Goal: Task Accomplishment & Management: Complete application form

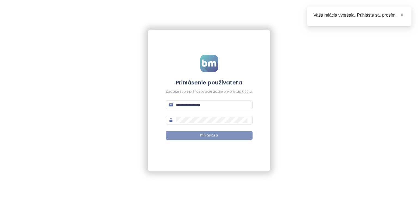
type input "**********"
click at [219, 134] on button "Prihlásiť sa" at bounding box center [209, 135] width 87 height 9
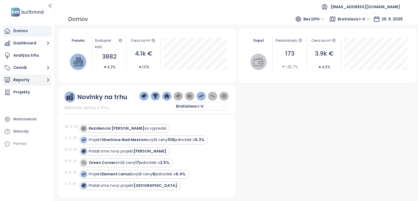
click at [47, 80] on icon "button" at bounding box center [48, 79] width 7 height 7
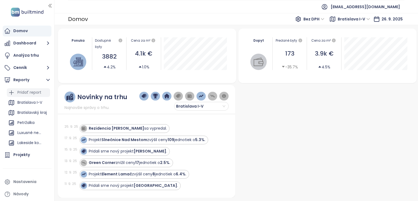
click at [30, 92] on div "Pridať report" at bounding box center [29, 92] width 24 height 7
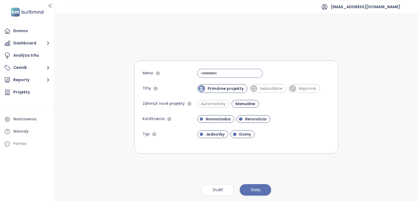
click at [214, 71] on input "Meno" at bounding box center [229, 73] width 65 height 9
type input "**********"
click at [263, 89] on span "Sekundárne" at bounding box center [271, 88] width 28 height 5
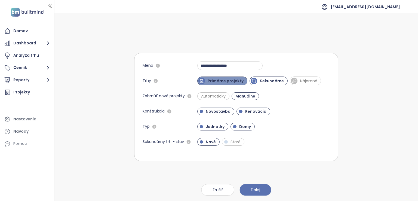
click at [227, 82] on span "Primárne projekty" at bounding box center [225, 80] width 41 height 5
click at [202, 94] on span "Automaticky" at bounding box center [213, 95] width 30 height 5
click at [242, 97] on span "Manuálne" at bounding box center [246, 95] width 24 height 5
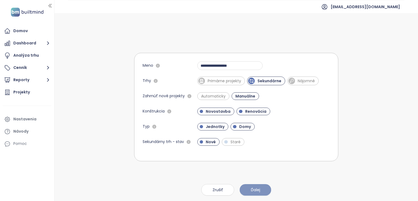
click at [261, 191] on button "Ďalej" at bounding box center [256, 189] width 32 height 11
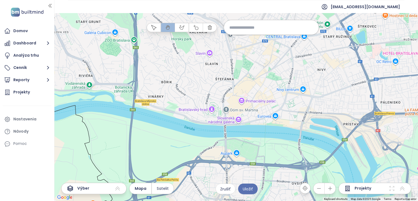
click at [253, 29] on input at bounding box center [271, 27] width 84 height 12
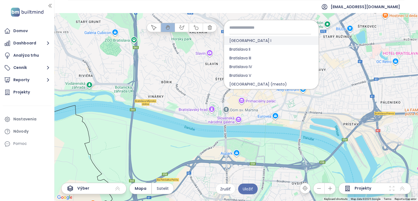
click at [252, 42] on span "[GEOGRAPHIC_DATA] I" at bounding box center [250, 40] width 53 height 9
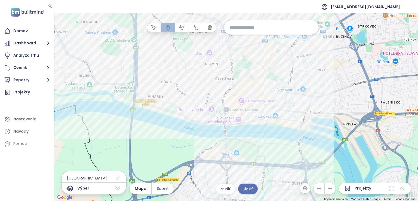
click at [117, 187] on icon at bounding box center [117, 188] width 7 height 7
click at [117, 187] on icon at bounding box center [117, 188] width 5 height 4
click at [251, 187] on span "Uložiť" at bounding box center [248, 189] width 10 height 6
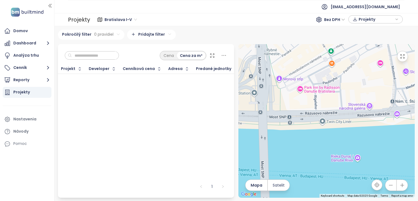
click at [164, 34] on html "Domov Dashboard Analýza trhu Cenník Reporty Projekty Nastavenia Návody Pomoc [E…" at bounding box center [209, 100] width 418 height 201
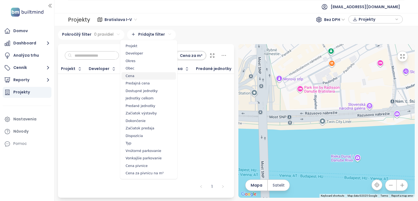
click at [137, 75] on span "Cena" at bounding box center [149, 76] width 54 height 8
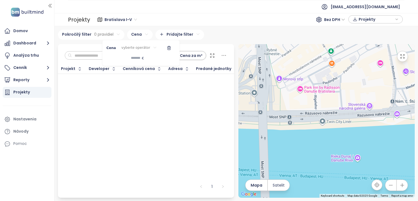
click at [140, 60] on input at bounding box center [123, 58] width 34 height 9
type input "*****"
click at [195, 38] on html "Domov Dashboard Analýza trhu Cenník Reporty Projekty Nastavenia Návody Pomoc [E…" at bounding box center [209, 100] width 418 height 201
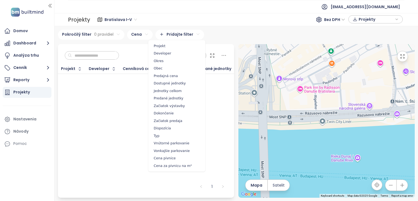
click at [192, 34] on html "Domov Dashboard Analýza trhu Cenník Reporty Projekty Nastavenia Návody Pomoc [E…" at bounding box center [209, 100] width 418 height 201
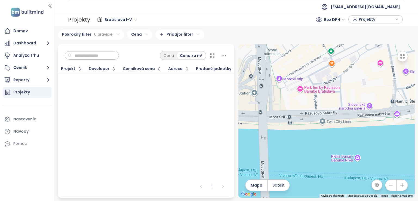
click at [146, 36] on html "Domov Dashboard Analýza trhu Cenník Reporty Projekty Nastavenia Návody Pomoc [E…" at bounding box center [209, 100] width 418 height 201
click at [144, 34] on html "Domov Dashboard Analýza trhu Cenník Reporty Projekty Nastavenia Návody Pomoc [E…" at bounding box center [209, 100] width 418 height 201
click at [186, 35] on html "Domov Dashboard Analýza trhu Cenník Reporty Projekty Nastavenia Návody Pomoc [E…" at bounding box center [209, 100] width 418 height 201
click at [189, 34] on html "Domov Dashboard Analýza trhu Cenník Reporty Projekty Nastavenia Návody Pomoc [E…" at bounding box center [209, 100] width 418 height 201
click at [141, 33] on html "Domov Dashboard Analýza trhu Cenník Reporty Projekty Nastavenia Návody Pomoc [E…" at bounding box center [209, 100] width 418 height 201
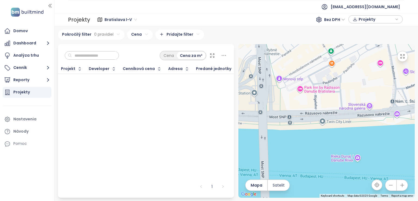
click at [141, 33] on html "Domov Dashboard Analýza trhu Cenník Reporty Projekty Nastavenia Návody Pomoc [E…" at bounding box center [209, 100] width 418 height 201
click at [190, 33] on html "Domov Dashboard Analýza trhu Cenník Reporty Projekty Nastavenia Návody Pomoc [E…" at bounding box center [209, 100] width 418 height 201
click at [184, 36] on html "Domov Dashboard Analýza trhu Cenník Reporty Projekty Nastavenia Návody Pomoc [E…" at bounding box center [209, 100] width 418 height 201
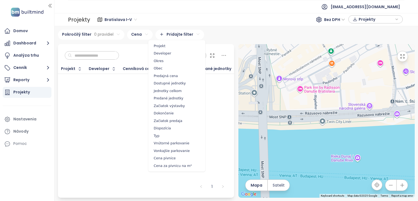
click at [142, 34] on html "Domov Dashboard Analýza trhu Cenník Reporty Projekty Nastavenia Návody Pomoc [E…" at bounding box center [209, 100] width 418 height 201
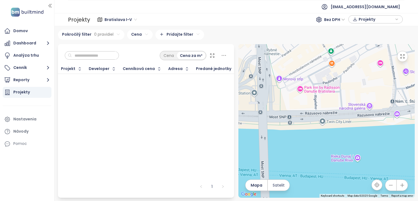
click at [138, 33] on html "Domov Dashboard Analýza trhu Cenník Reporty Projekty Nastavenia Návody Pomoc [E…" at bounding box center [209, 100] width 418 height 201
click at [167, 46] on icon "button" at bounding box center [169, 48] width 4 height 4
click at [184, 36] on div "Pokročilý filter 0 pravidiel Pridajte filter" at bounding box center [236, 35] width 357 height 10
click at [115, 35] on html "Domov Dashboard Analýza trhu Cenník Reporty Projekty Nastavenia Návody Pomoc [E…" at bounding box center [209, 100] width 418 height 201
click at [74, 48] on html "Domov Dashboard Analýza trhu Cenník Reporty Projekty Nastavenia Návody Pomoc [E…" at bounding box center [209, 100] width 418 height 201
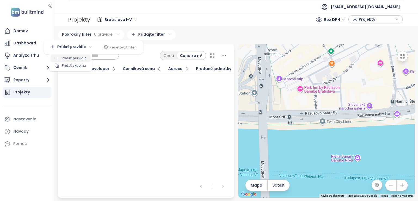
click at [74, 57] on span "Pridať pravidlo" at bounding box center [74, 58] width 25 height 5
click at [163, 39] on html "Domov Dashboard Analýza trhu Cenník Reporty Projekty Nastavenia Návody Pomoc [E…" at bounding box center [209, 100] width 418 height 201
click at [164, 36] on html "Domov Dashboard Analýza trhu Cenník Reporty Projekty Nastavenia Návody Pomoc [E…" at bounding box center [209, 100] width 418 height 201
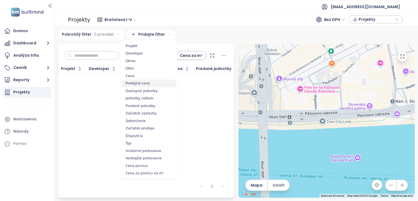
click at [137, 84] on span "Predajná cena" at bounding box center [149, 83] width 54 height 8
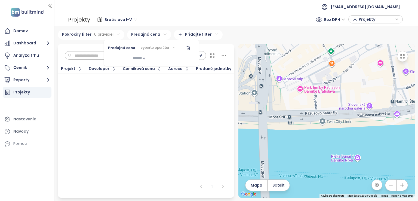
click at [159, 48] on html "Domov Dashboard Analýza trhu Cenník Reporty Projekty Nastavenia Návody Pomoc [E…" at bounding box center [209, 100] width 418 height 201
click at [116, 49] on html "Domov Dashboard Analýza trhu Cenník Reporty Projekty Nastavenia Návody Pomoc [E…" at bounding box center [209, 100] width 418 height 201
click at [150, 46] on html "Domov Dashboard Analýza trhu Cenník Reporty Projekty Nastavenia Návody Pomoc [E…" at bounding box center [209, 100] width 418 height 201
click at [211, 22] on html "Domov Dashboard Analýza trhu Cenník Reporty Projekty Nastavenia Návody Pomoc [E…" at bounding box center [209, 100] width 418 height 201
click at [206, 33] on html "Domov Dashboard Analýza trhu Cenník Reporty Projekty Nastavenia Návody Pomoc [E…" at bounding box center [209, 100] width 418 height 201
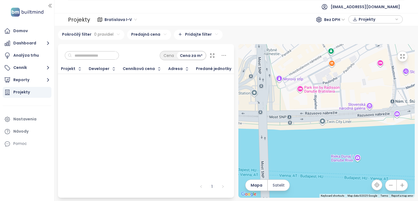
click at [160, 36] on html "Domov Dashboard Analýza trhu Cenník Reporty Projekty Nastavenia Návody Pomoc [E…" at bounding box center [209, 100] width 418 height 201
click at [160, 48] on html "Domov Dashboard Analýza trhu Cenník Reporty Projekty Nastavenia Návody Pomoc [E…" at bounding box center [209, 100] width 418 height 201
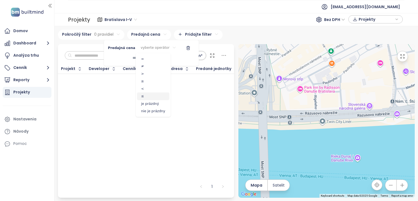
click at [146, 97] on span "≤" at bounding box center [153, 96] width 32 height 8
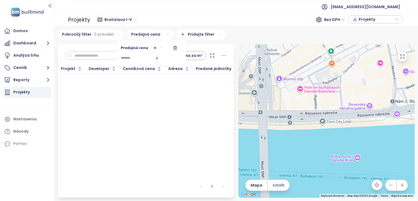
click at [153, 60] on input at bounding box center [138, 58] width 34 height 9
type input "*****"
click at [205, 44] on html "Domov Dashboard Analýza trhu Cenník Reporty Projekty Nastavenia Návody Pomoc [E…" at bounding box center [209, 100] width 418 height 201
click at [198, 36] on html "Domov Dashboard Analýza trhu Cenník Reporty Projekty Nastavenia Návody Pomoc [E…" at bounding box center [209, 100] width 418 height 201
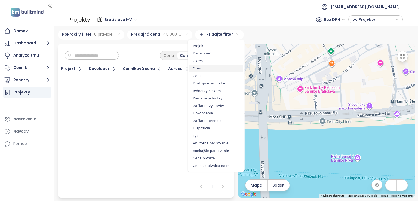
click at [208, 69] on span "Obec" at bounding box center [216, 68] width 54 height 8
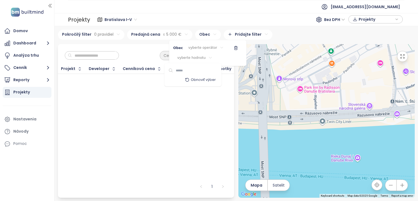
click at [201, 56] on html "Domov Dashboard Analýza trhu Cenník Reporty Projekty Nastavenia Návody Pomoc [E…" at bounding box center [209, 100] width 418 height 201
click at [204, 53] on html "Domov Dashboard Analýza trhu Cenník Reporty Projekty Nastavenia Návody Pomoc [E…" at bounding box center [209, 100] width 418 height 201
click at [204, 49] on html "Domov Dashboard Analýza trhu Cenník Reporty Projekty Nastavenia Návody Pomoc [E…" at bounding box center [209, 100] width 418 height 201
click at [204, 47] on html "Domov Dashboard Analýza trhu Cenník Reporty Projekty Nastavenia Návody Pomoc [E…" at bounding box center [209, 100] width 418 height 201
click at [110, 51] on html "Domov Dashboard Analýza trhu Cenník Reporty Projekty Nastavenia Návody Pomoc [E…" at bounding box center [209, 100] width 418 height 201
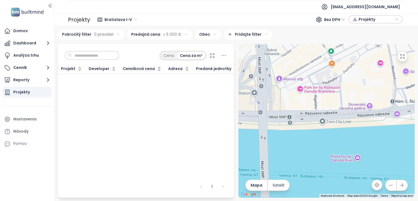
click at [107, 33] on html "Domov Dashboard Analýza trhu Cenník Reporty Projekty Nastavenia Návody Pomoc [E…" at bounding box center [209, 100] width 418 height 201
click at [75, 47] on html "Domov Dashboard Analýza trhu Cenník Reporty Projekty Nastavenia Návody Pomoc [E…" at bounding box center [209, 100] width 418 height 201
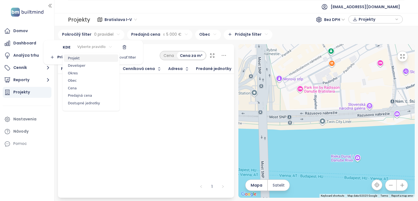
click at [74, 60] on span "Projekt" at bounding box center [91, 58] width 54 height 8
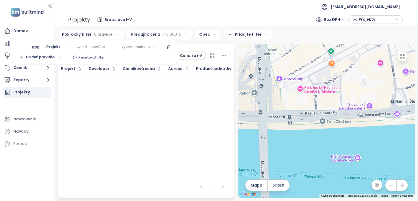
click at [94, 48] on html "Domov Dashboard Analýza trhu Cenník Reporty Projekty Nastavenia Návody Pomoc [E…" at bounding box center [209, 100] width 418 height 201
click at [56, 48] on html "Domov Dashboard Analýza trhu Cenník Reporty Projekty Nastavenia Návody Pomoc [E…" at bounding box center [209, 100] width 418 height 201
click at [103, 48] on html "Domov Dashboard Analýza trhu Cenník Reporty Projekty Nastavenia Návody Pomoc [E…" at bounding box center [209, 100] width 418 height 201
click at [128, 43] on html "Domov Dashboard Analýza trhu Cenník Reporty Projekty Nastavenia Návody Pomoc [E…" at bounding box center [209, 100] width 418 height 201
click at [131, 47] on html "Domov Dashboard Analýza trhu Cenník Reporty Projekty Nastavenia Návody Pomoc [E…" at bounding box center [209, 100] width 418 height 201
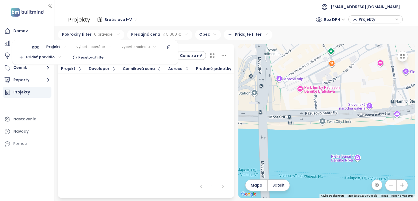
click at [131, 47] on html "Domov Dashboard Analýza trhu Cenník Reporty Projekty Nastavenia Návody Pomoc [E…" at bounding box center [209, 100] width 418 height 201
click at [82, 58] on span "Resetovať filter" at bounding box center [91, 57] width 27 height 5
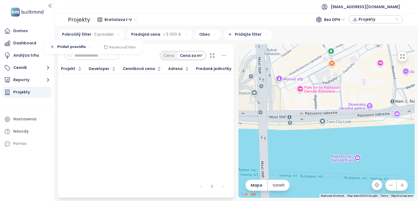
click at [104, 79] on html "Domov Dashboard Analýza trhu Cenník Reporty Projekty Nastavenia Návody Pomoc [E…" at bounding box center [209, 100] width 418 height 201
click at [28, 27] on div "Domov" at bounding box center [27, 31] width 49 height 11
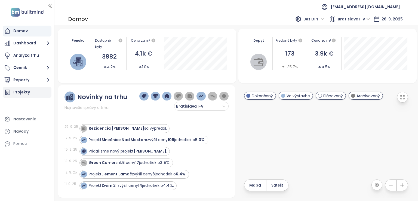
click at [32, 92] on div "Projekty" at bounding box center [27, 92] width 49 height 11
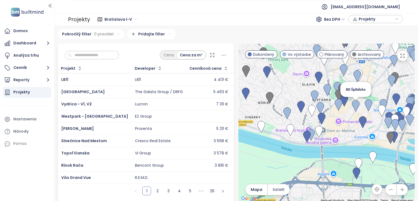
drag, startPoint x: 296, startPoint y: 142, endPoint x: 355, endPoint y: 112, distance: 65.6
click at [355, 112] on div "BD Špitálska" at bounding box center [326, 123] width 176 height 158
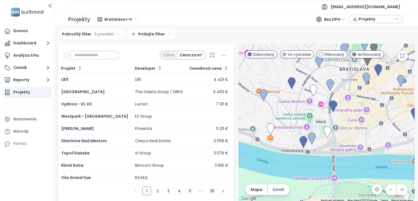
drag, startPoint x: 270, startPoint y: 136, endPoint x: 298, endPoint y: 124, distance: 30.3
click at [298, 124] on div at bounding box center [326, 123] width 176 height 158
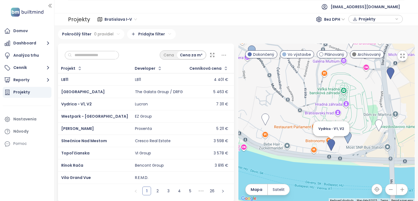
click at [328, 145] on img at bounding box center [331, 145] width 8 height 12
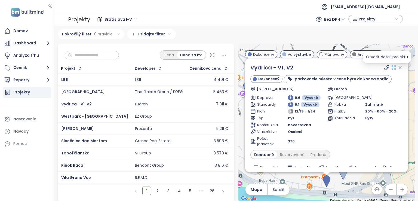
click at [392, 68] on icon at bounding box center [394, 68] width 4 height 4
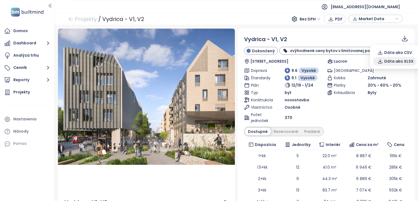
click at [383, 63] on button "Dáta ako XLSX" at bounding box center [395, 61] width 44 height 9
